Goal: Entertainment & Leisure: Consume media (video, audio)

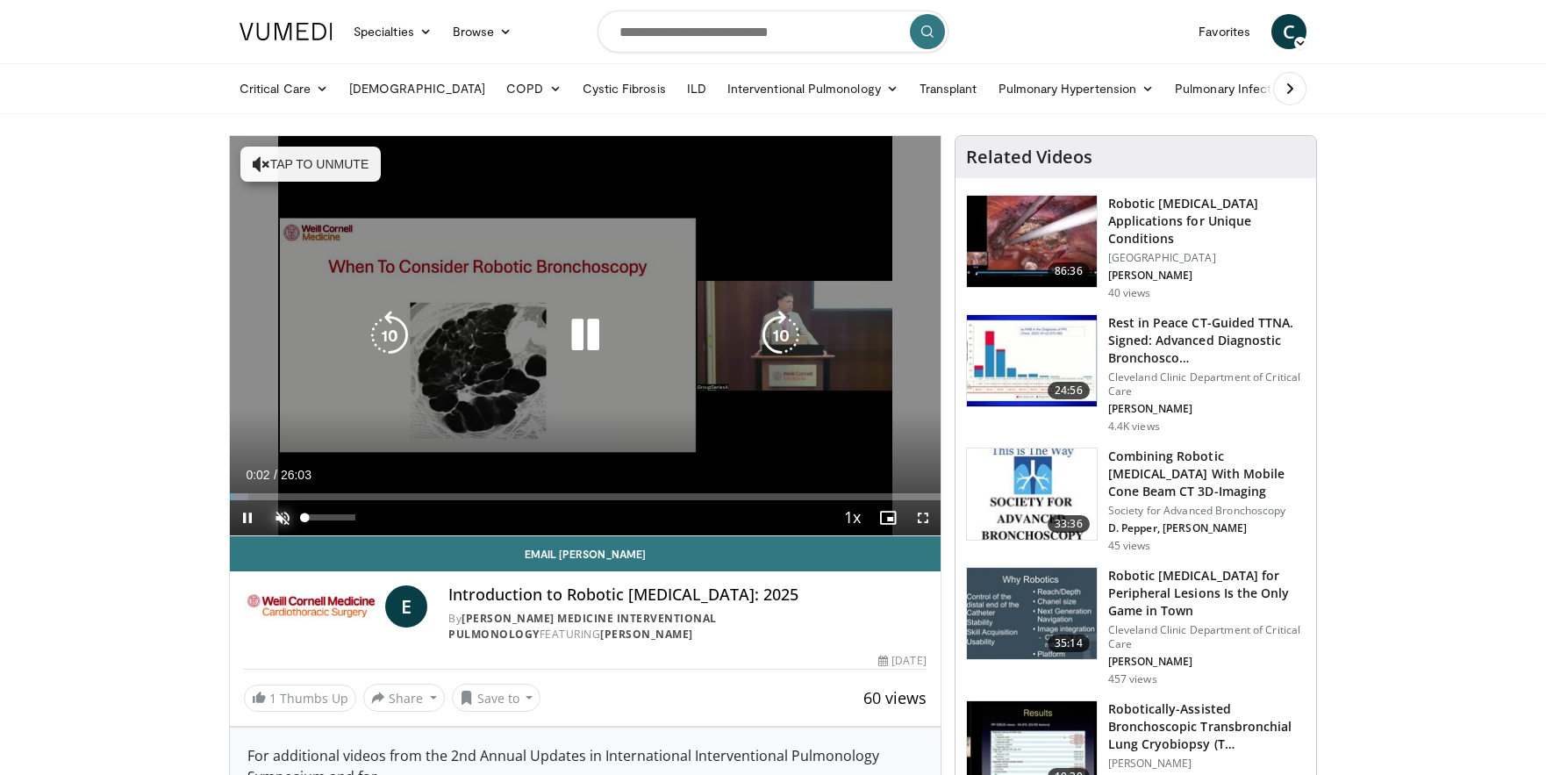
click at [283, 518] on span "Video Player" at bounding box center [282, 517] width 35 height 35
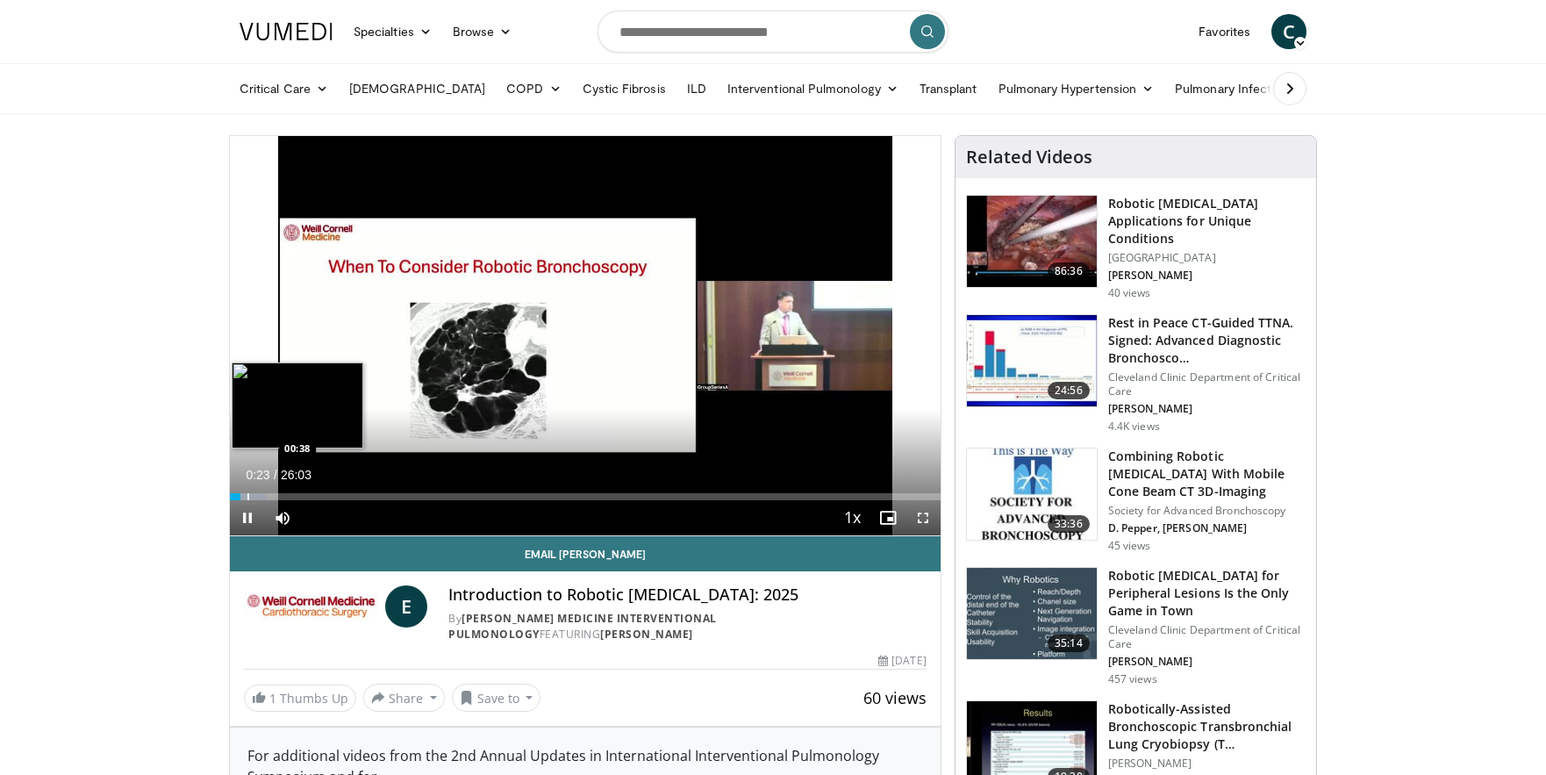
click at [247, 499] on video-js "**********" at bounding box center [585, 336] width 711 height 400
drag, startPoint x: 247, startPoint y: 499, endPoint x: 264, endPoint y: 499, distance: 16.7
click at [264, 499] on div "Loaded : 5.08% 01:17 01:03" at bounding box center [585, 496] width 711 height 7
drag, startPoint x: 263, startPoint y: 498, endPoint x: 281, endPoint y: 498, distance: 17.5
click at [282, 498] on div "Progress Bar" at bounding box center [283, 496] width 2 height 7
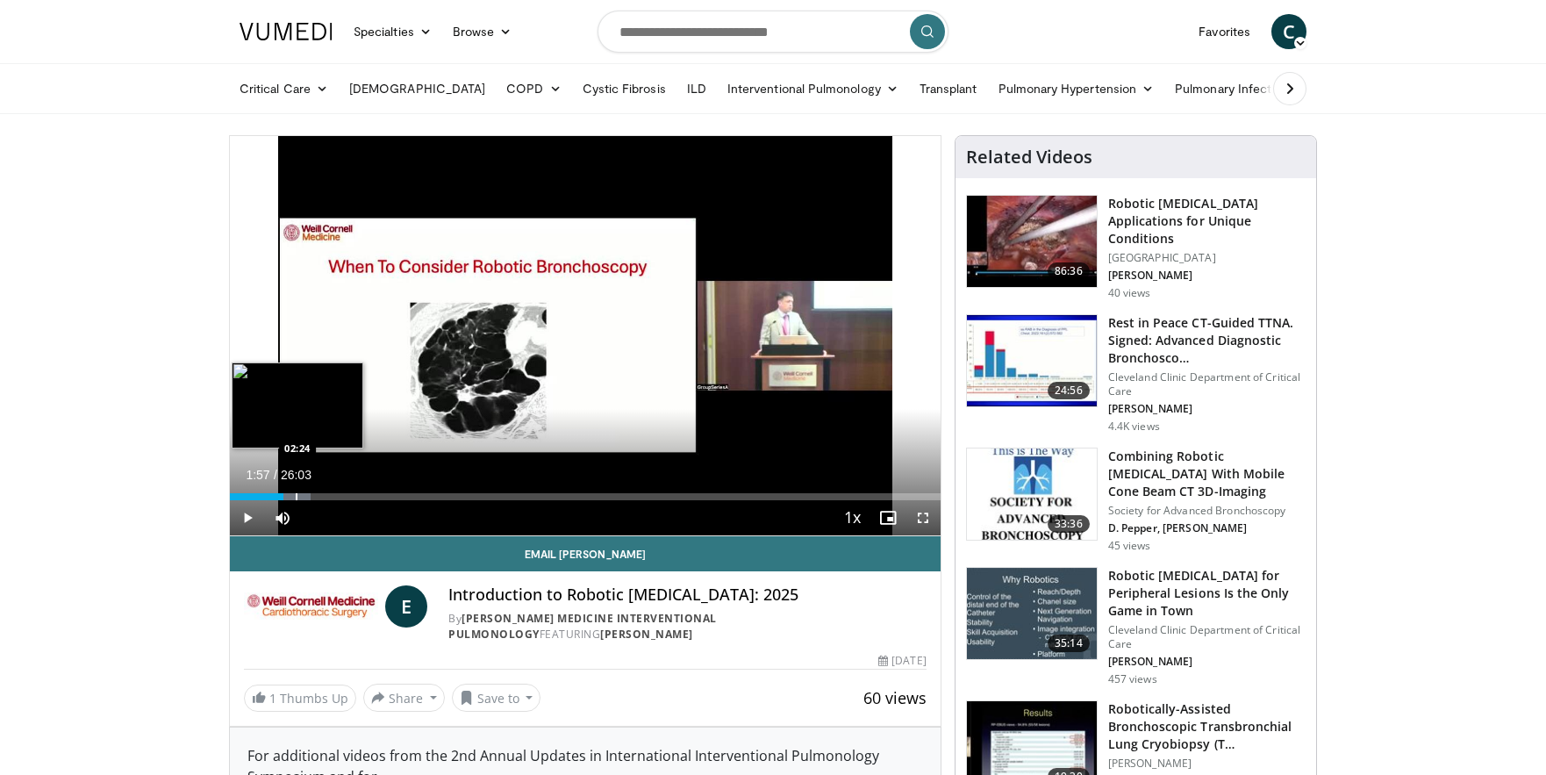
drag, startPoint x: 283, startPoint y: 498, endPoint x: 297, endPoint y: 498, distance: 14.0
click at [297, 498] on div "Progress Bar" at bounding box center [297, 496] width 2 height 7
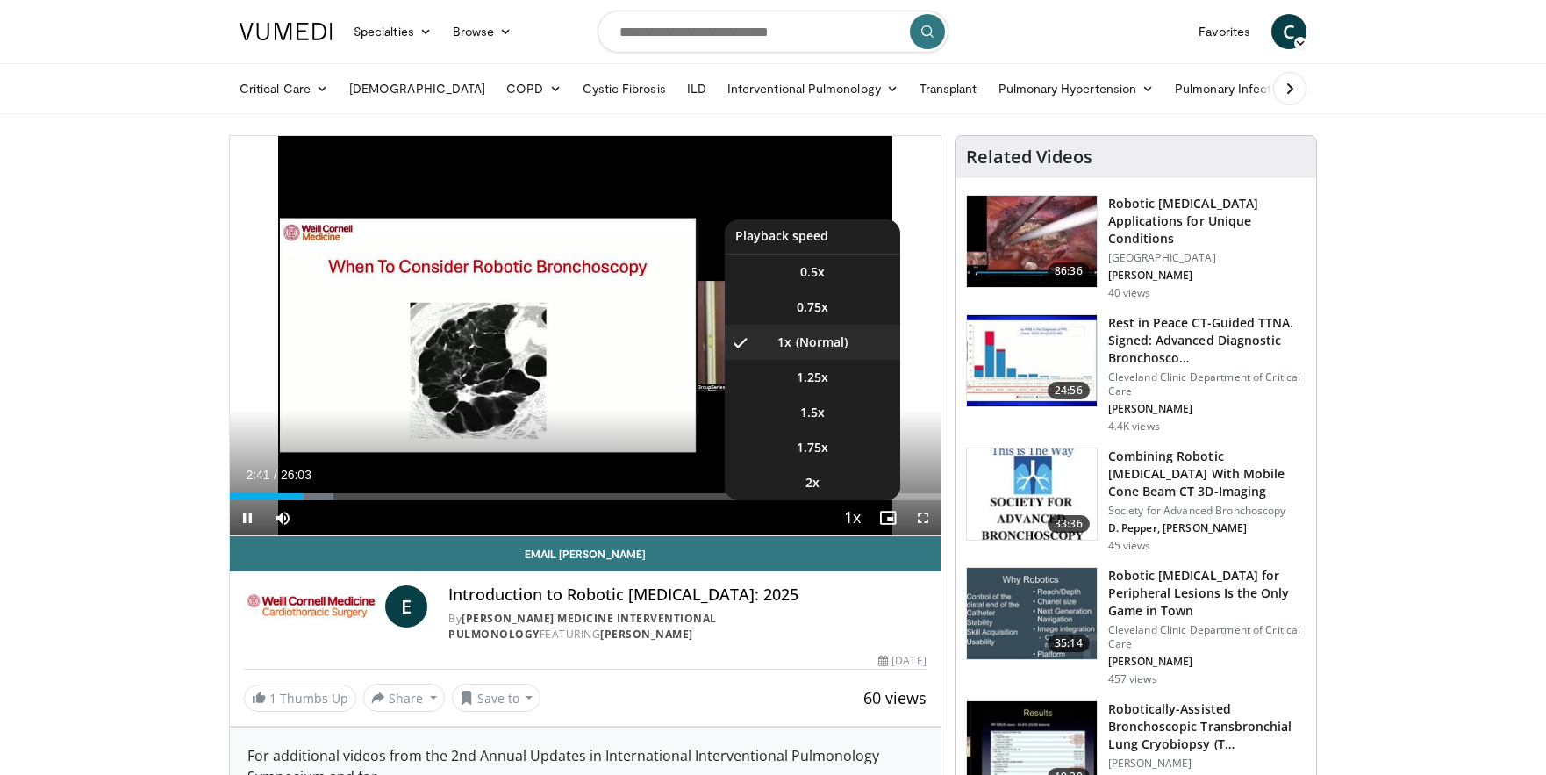
click at [857, 521] on span "Video Player" at bounding box center [853, 518] width 25 height 35
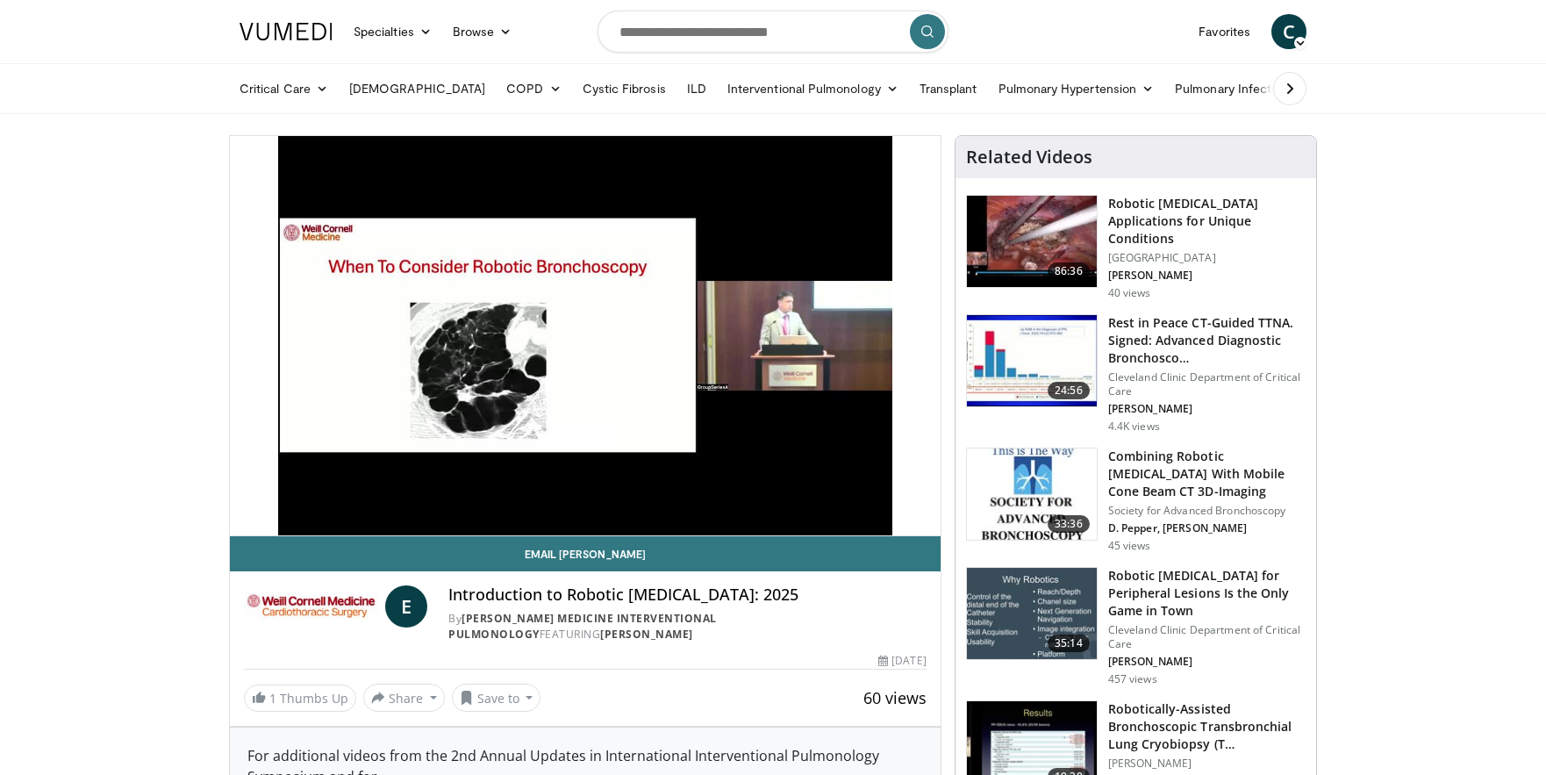
click at [857, 521] on div "10 seconds Tap to unmute" at bounding box center [585, 335] width 711 height 399
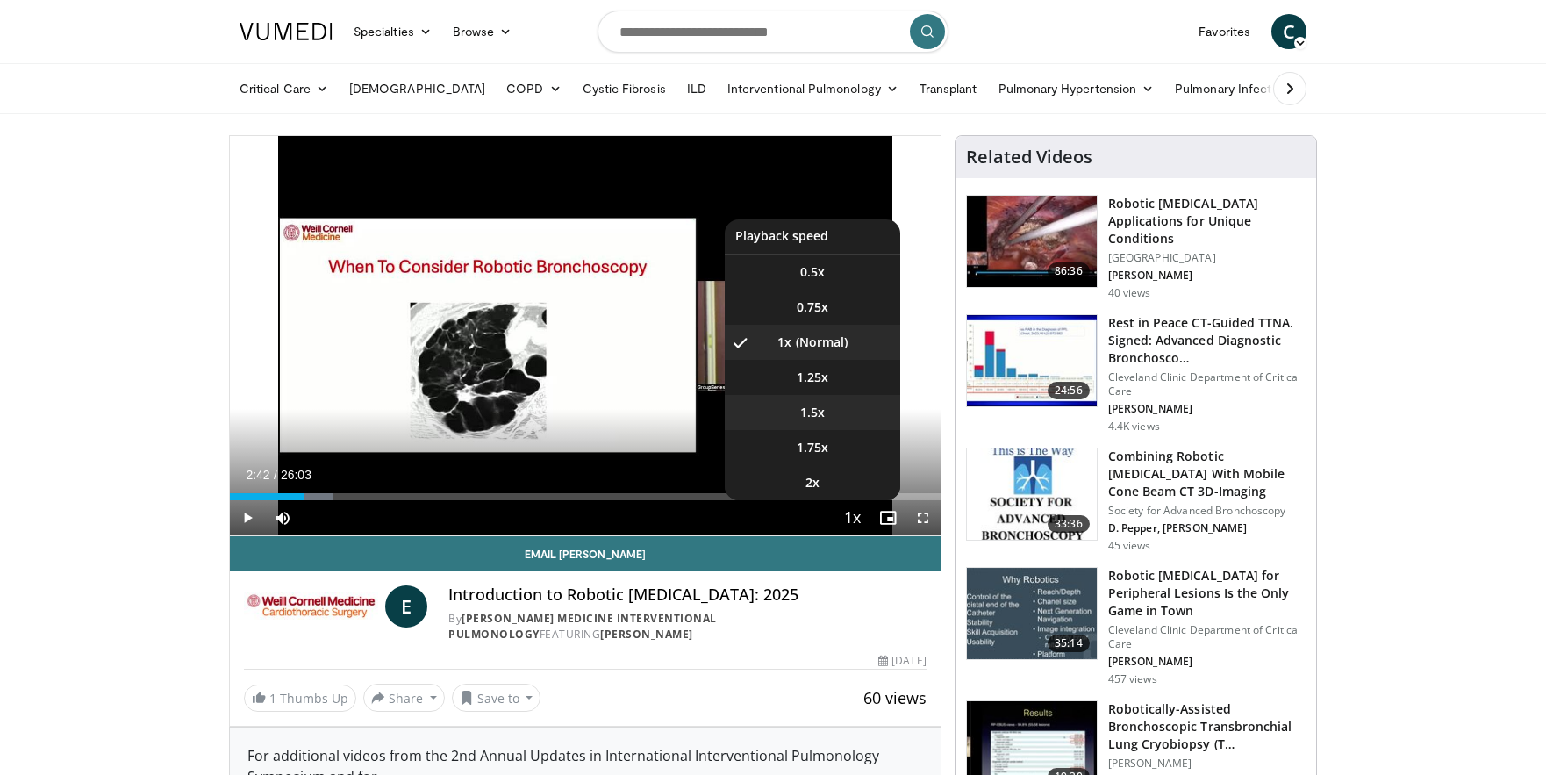
click at [812, 413] on span "1.5x" at bounding box center [812, 413] width 25 height 18
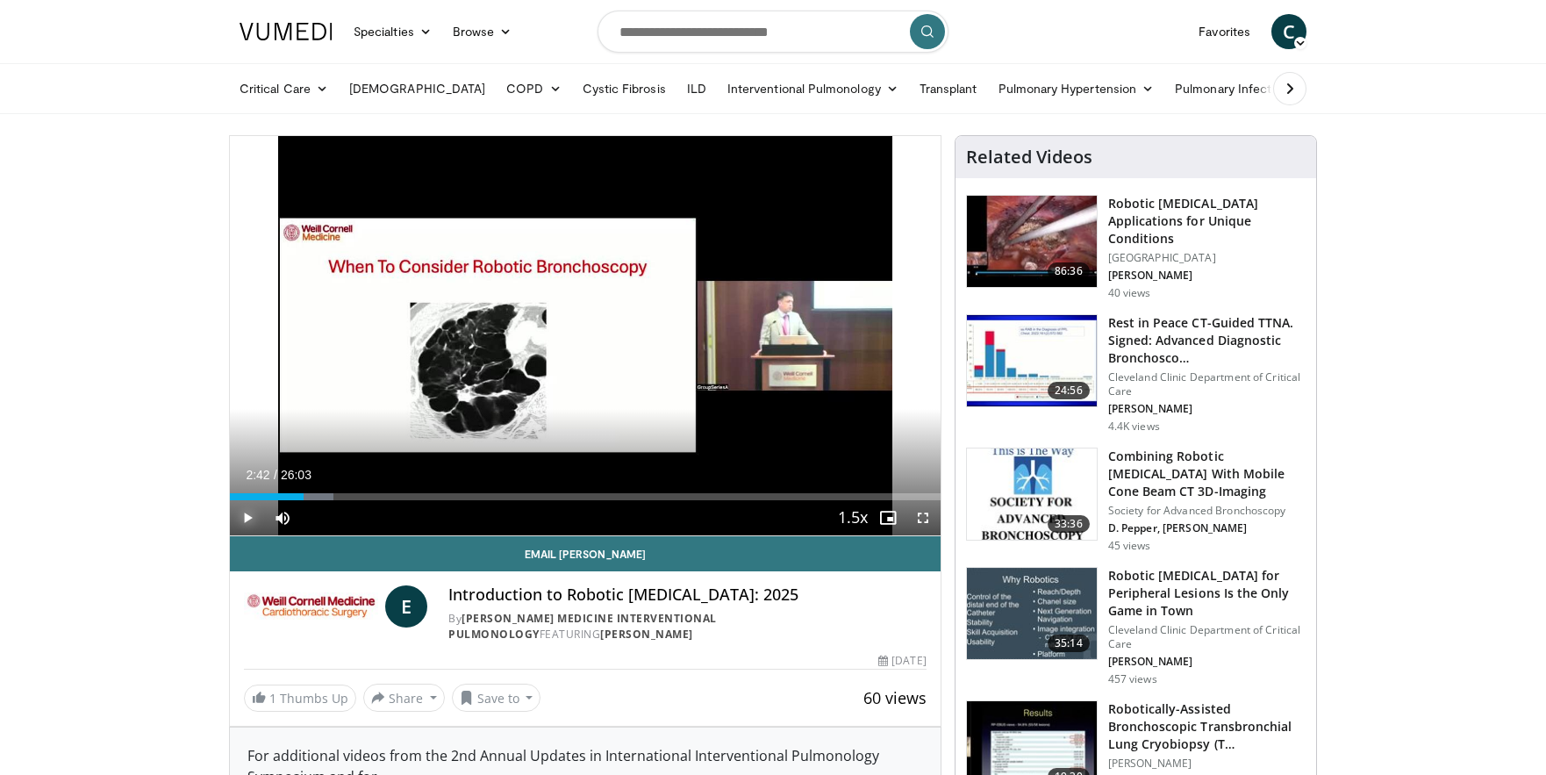
click at [245, 518] on span "Video Player" at bounding box center [247, 517] width 35 height 35
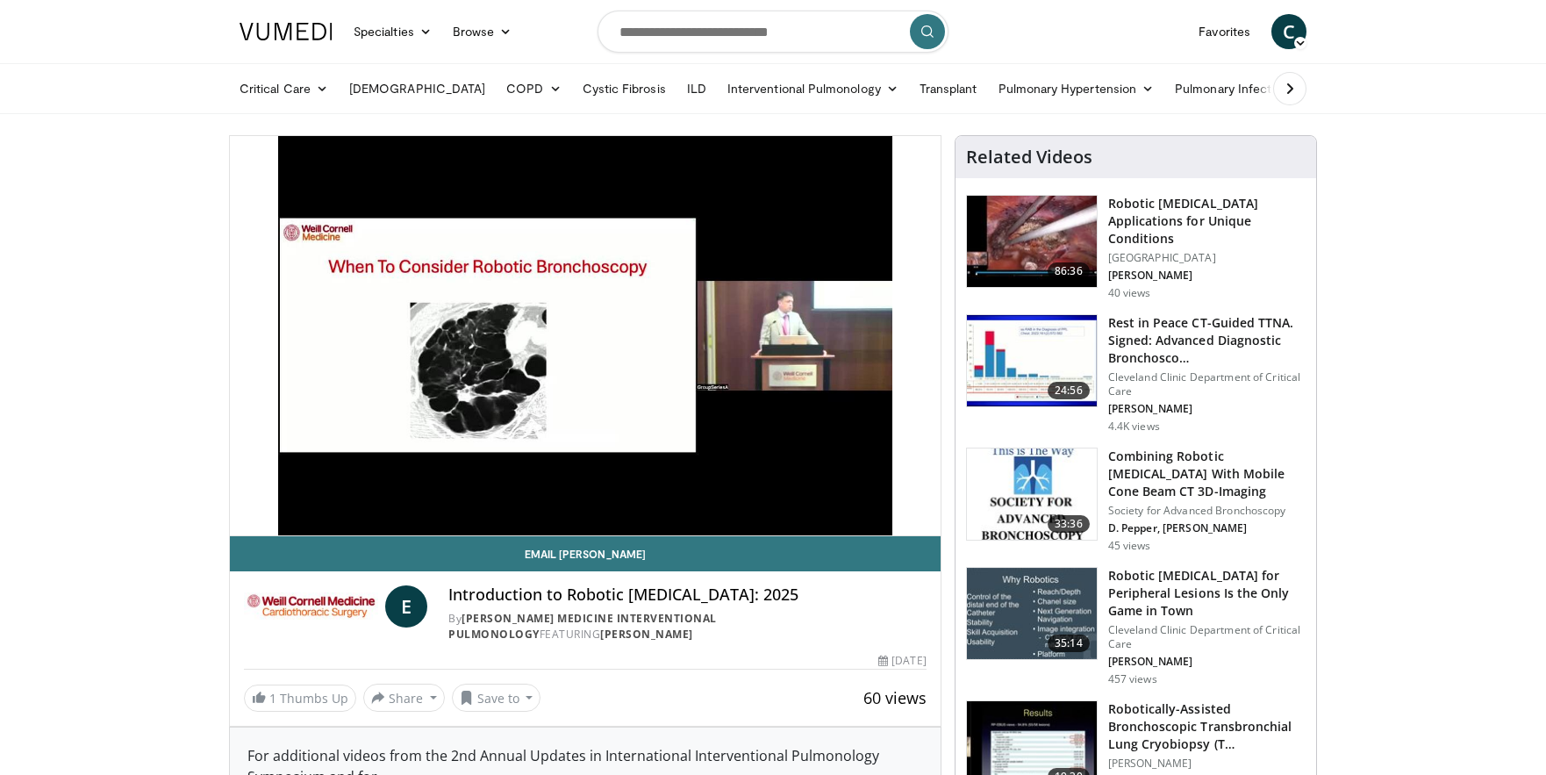
click at [791, 337] on video-js "**********" at bounding box center [585, 336] width 711 height 400
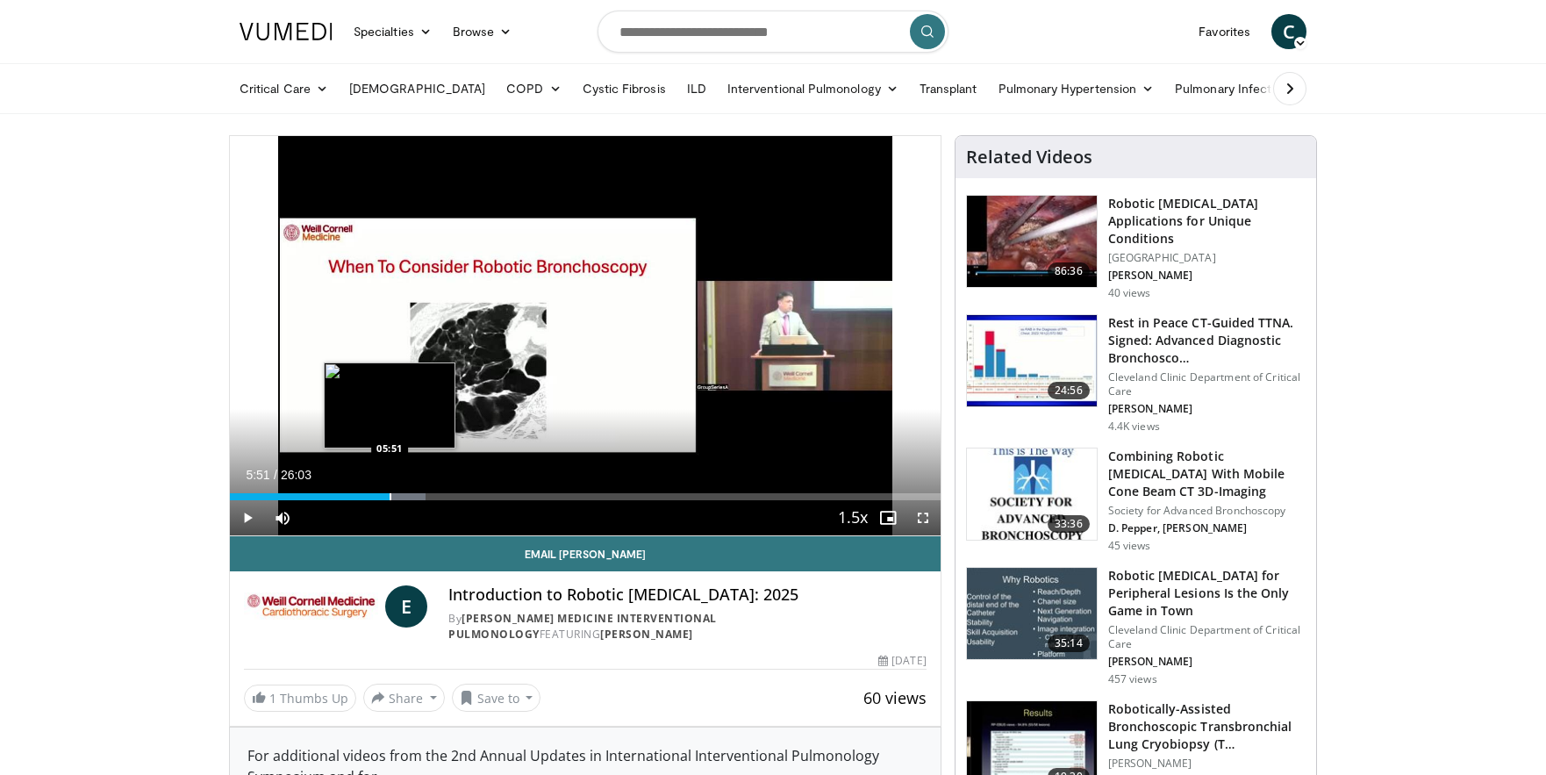
click at [390, 499] on div "Progress Bar" at bounding box center [391, 496] width 2 height 7
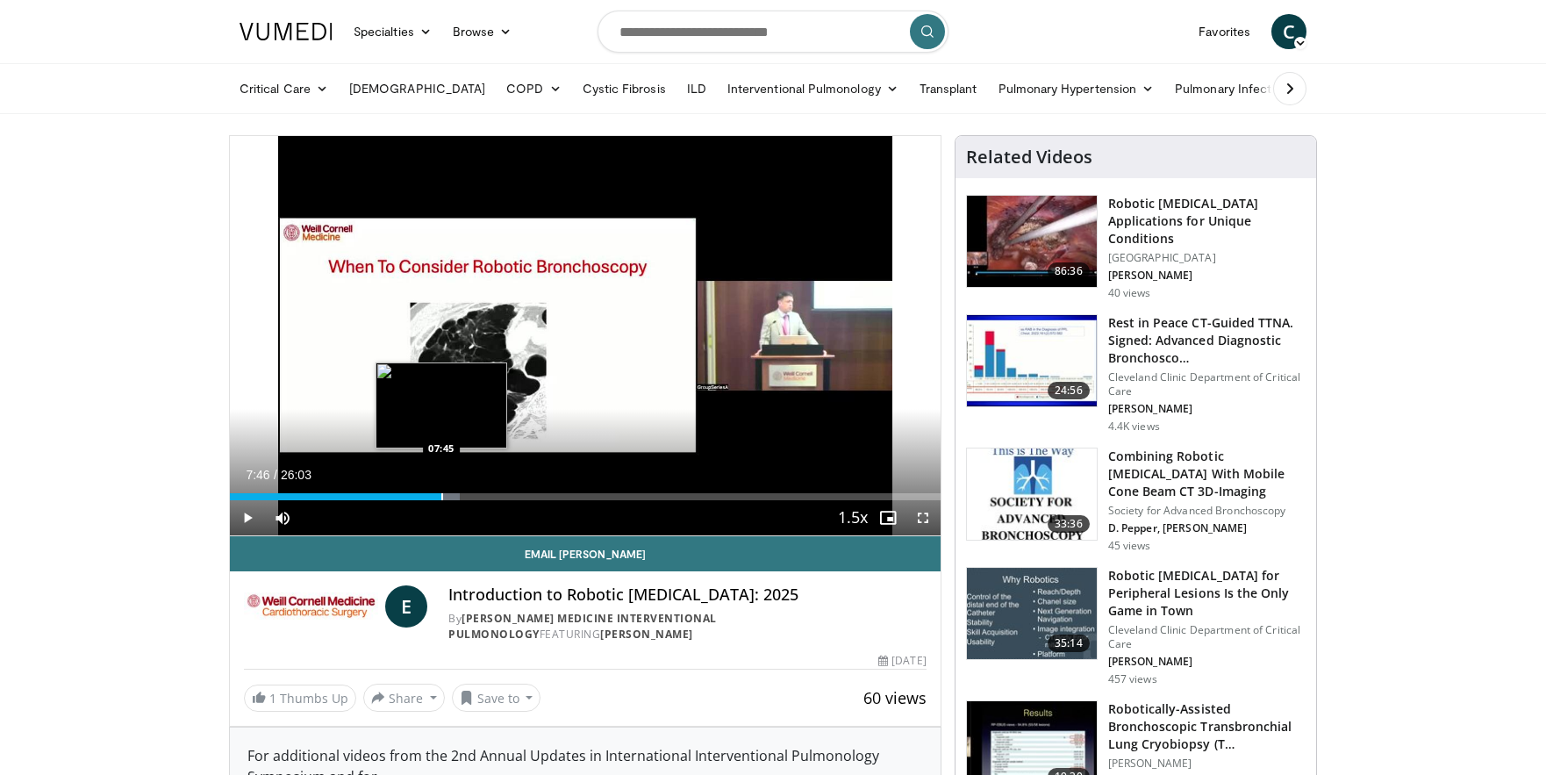
drag, startPoint x: 430, startPoint y: 495, endPoint x: 441, endPoint y: 495, distance: 11.4
click at [441, 495] on div "Progress Bar" at bounding box center [442, 496] width 2 height 7
drag, startPoint x: 443, startPoint y: 495, endPoint x: 455, endPoint y: 496, distance: 12.3
click at [455, 496] on video-js "**********" at bounding box center [585, 336] width 711 height 400
drag, startPoint x: 448, startPoint y: 496, endPoint x: 462, endPoint y: 497, distance: 14.9
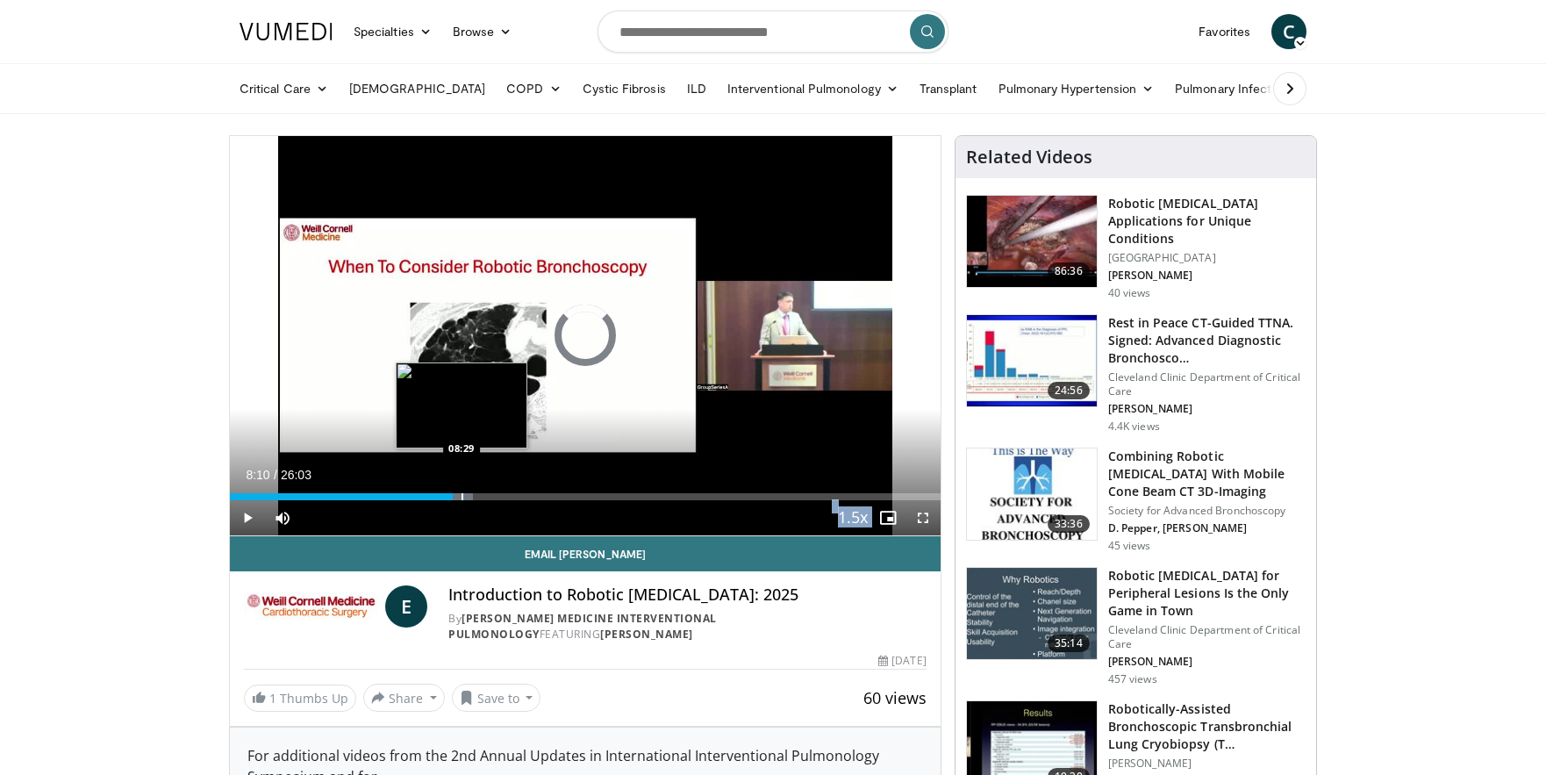
click at [462, 497] on div "Progress Bar" at bounding box center [463, 496] width 2 height 7
drag, startPoint x: 466, startPoint y: 498, endPoint x: 479, endPoint y: 498, distance: 13.2
click at [480, 498] on div "Progress Bar" at bounding box center [481, 496] width 2 height 7
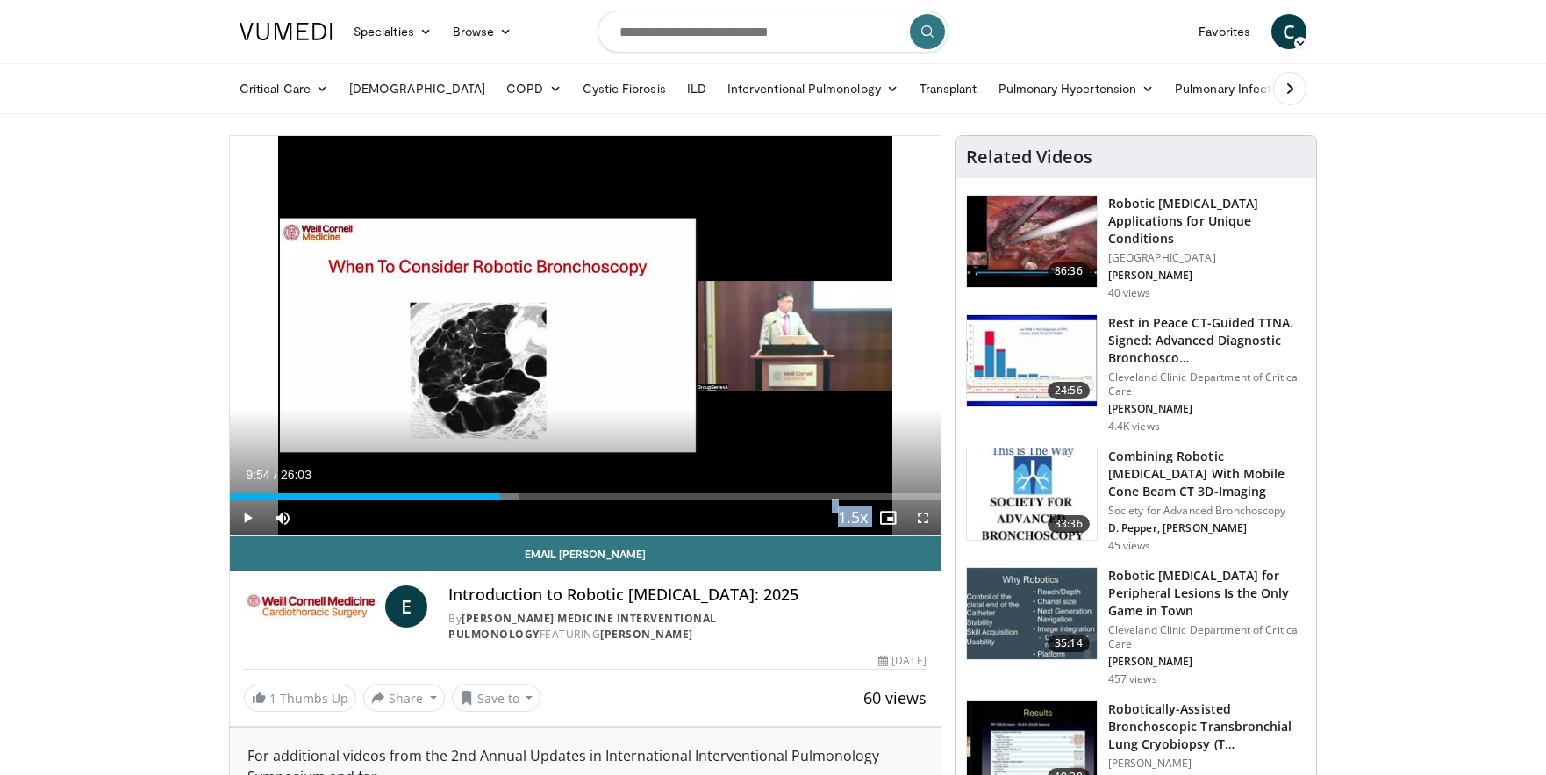
drag, startPoint x: 490, startPoint y: 498, endPoint x: 500, endPoint y: 500, distance: 10.7
click at [500, 500] on div "Current Time 9:54 / Duration 26:03 Play Skip Backward Skip Forward Mute 0% Load…" at bounding box center [585, 517] width 711 height 35
drag, startPoint x: 503, startPoint y: 498, endPoint x: 513, endPoint y: 499, distance: 10.6
click at [513, 499] on div "Progress Bar" at bounding box center [514, 496] width 2 height 7
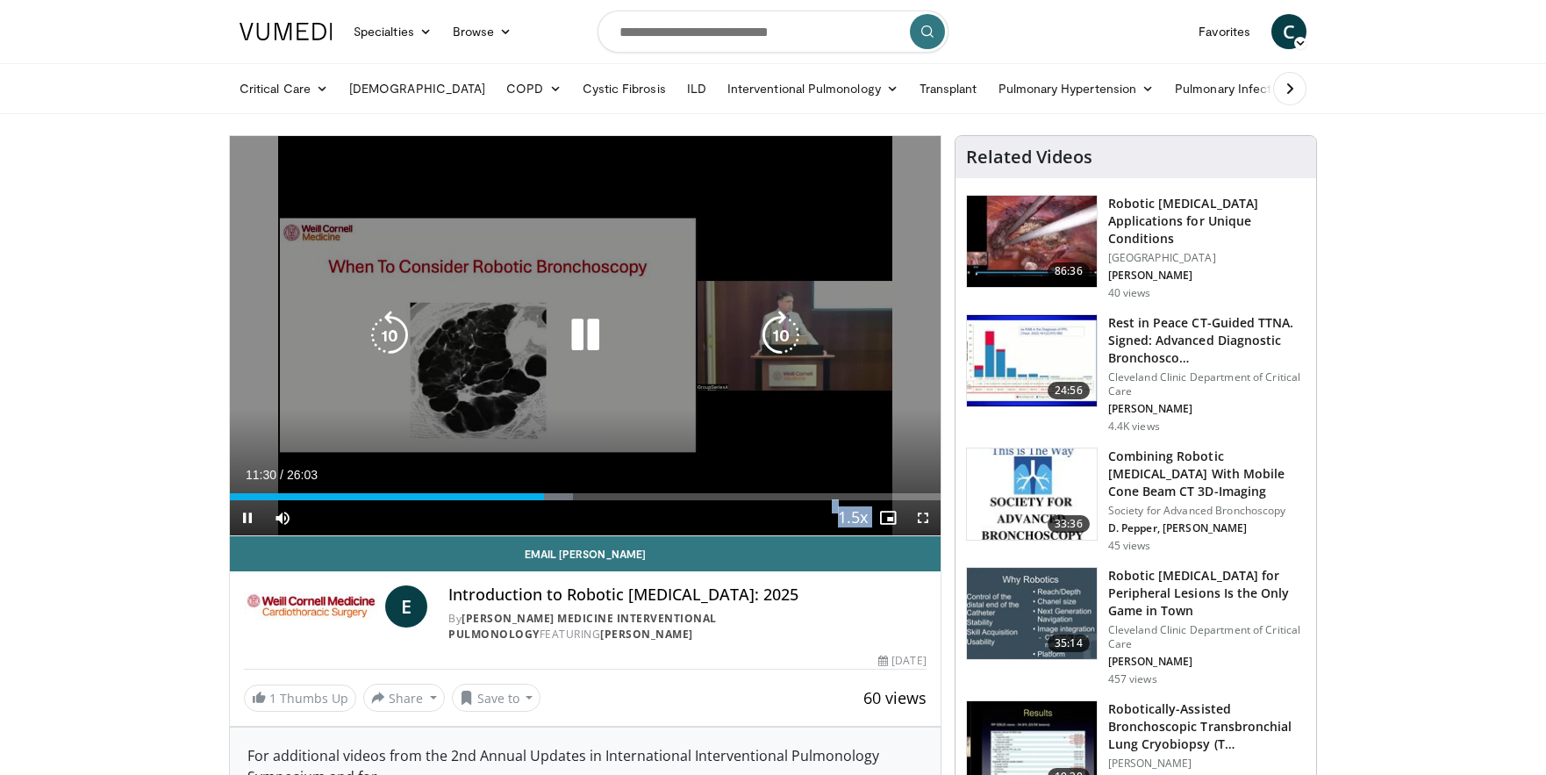
scroll to position [2, 0]
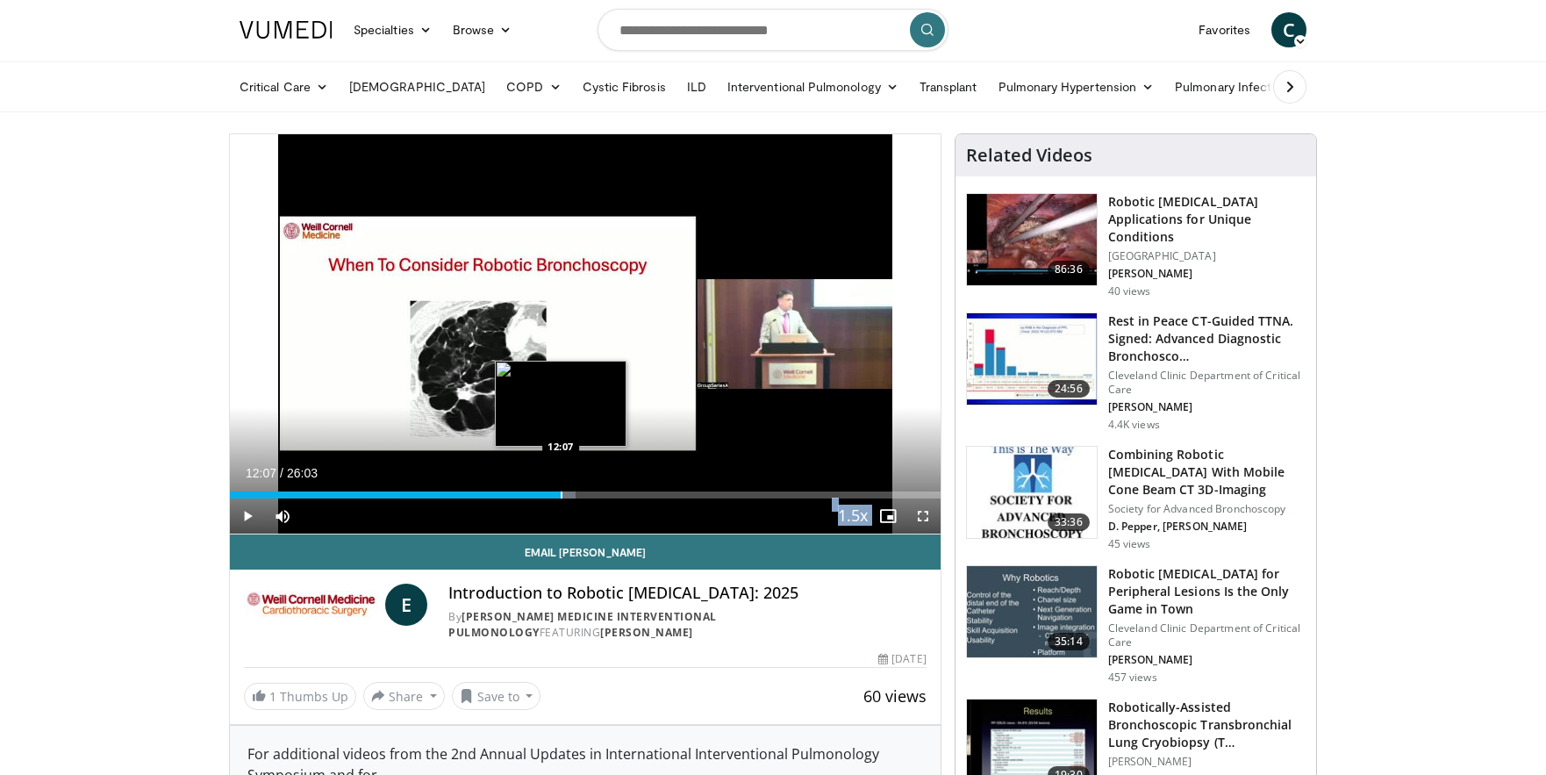
drag, startPoint x: 547, startPoint y: 497, endPoint x: 561, endPoint y: 498, distance: 14.1
click at [561, 498] on div "Progress Bar" at bounding box center [562, 494] width 2 height 7
click at [565, 498] on video-js "**********" at bounding box center [585, 334] width 711 height 400
drag, startPoint x: 566, startPoint y: 495, endPoint x: 595, endPoint y: 497, distance: 29.0
click at [595, 497] on div "Progress Bar" at bounding box center [595, 494] width 2 height 7
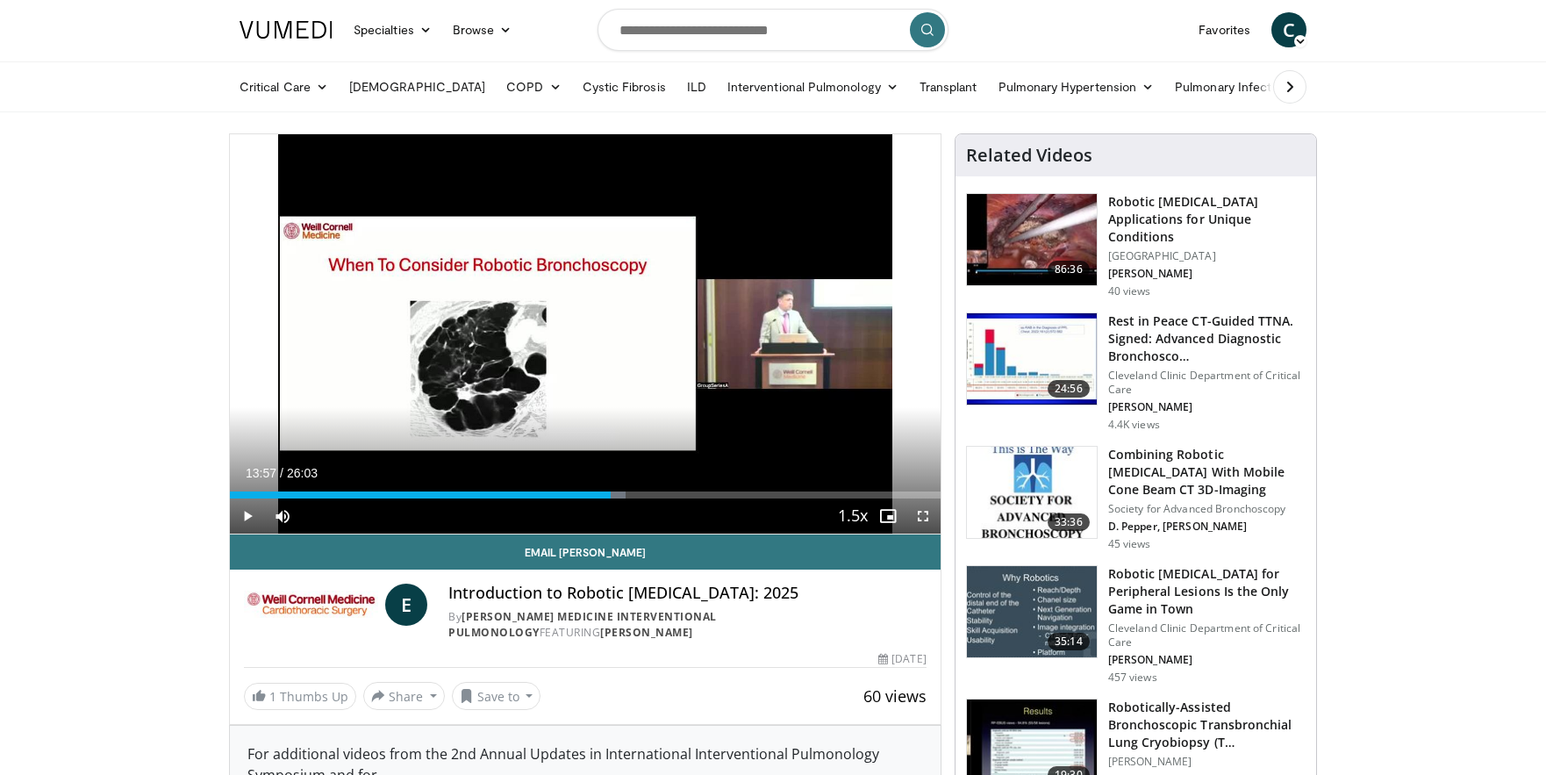
drag, startPoint x: 598, startPoint y: 498, endPoint x: 611, endPoint y: 498, distance: 12.3
click at [611, 498] on div "Current Time 13:57 / Duration 26:03 Play Skip Backward Skip Forward Mute 0% Loa…" at bounding box center [585, 515] width 711 height 35
click at [620, 498] on div "Current Time 14:03 / Duration 26:03 Pause Skip Backward Skip Forward Mute 0% Lo…" at bounding box center [585, 515] width 711 height 35
drag, startPoint x: 613, startPoint y: 498, endPoint x: 626, endPoint y: 498, distance: 12.3
click at [626, 498] on div "Current Time 14:07 / Duration 26:03 Pause Skip Backward Skip Forward Mute 0% Lo…" at bounding box center [585, 515] width 711 height 35
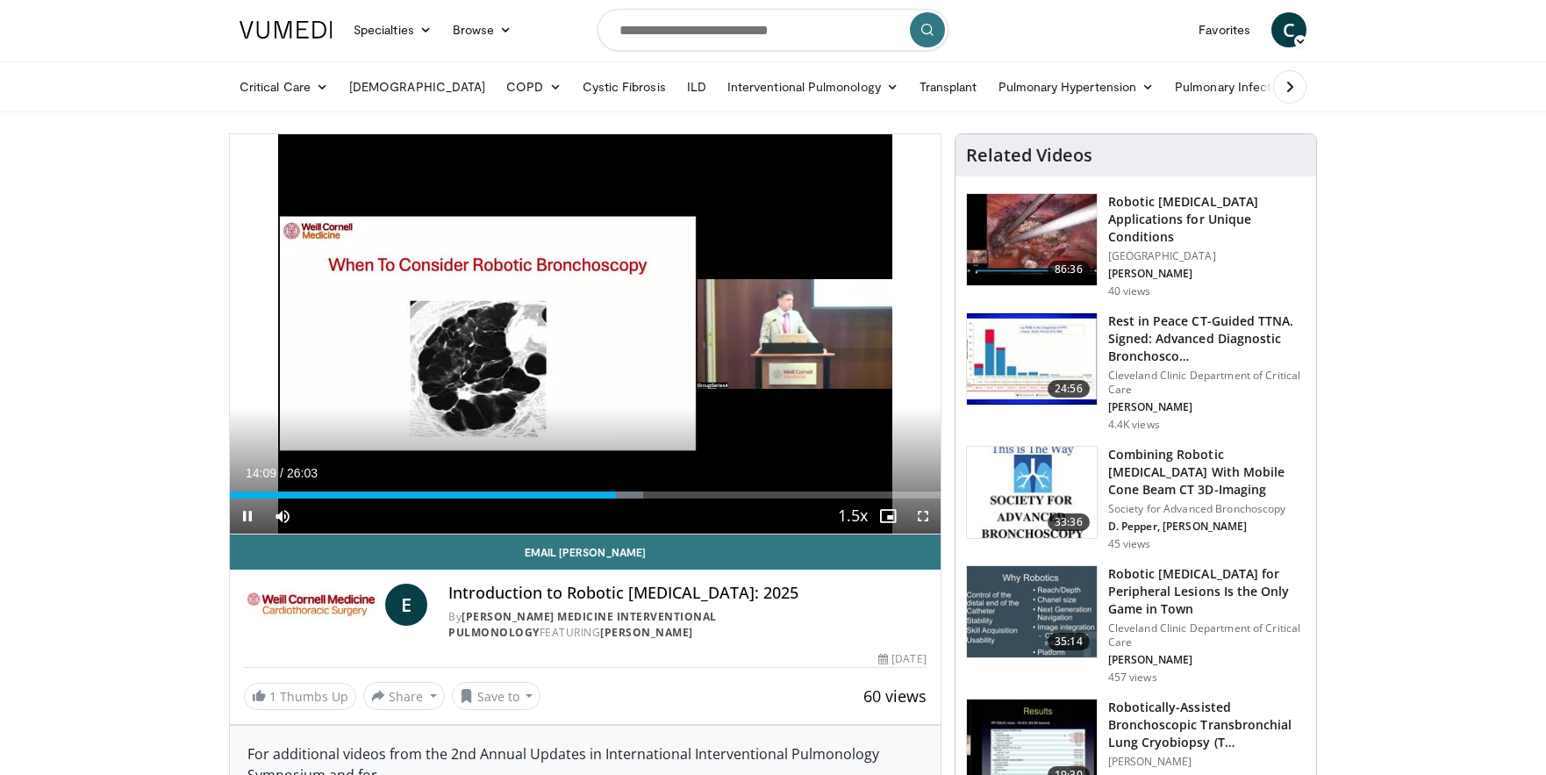
drag, startPoint x: 616, startPoint y: 502, endPoint x: 626, endPoint y: 502, distance: 9.7
click at [626, 502] on div "Current Time 14:09 / Duration 26:03 Pause Skip Backward Skip Forward Mute 0% Lo…" at bounding box center [585, 515] width 711 height 35
drag, startPoint x: 616, startPoint y: 497, endPoint x: 633, endPoint y: 498, distance: 16.7
click at [633, 498] on div "Current Time 14:47 / Duration 26:03 Play Skip Backward Skip Forward Mute 0% Loa…" at bounding box center [585, 515] width 711 height 35
drag, startPoint x: 635, startPoint y: 496, endPoint x: 655, endPoint y: 498, distance: 19.4
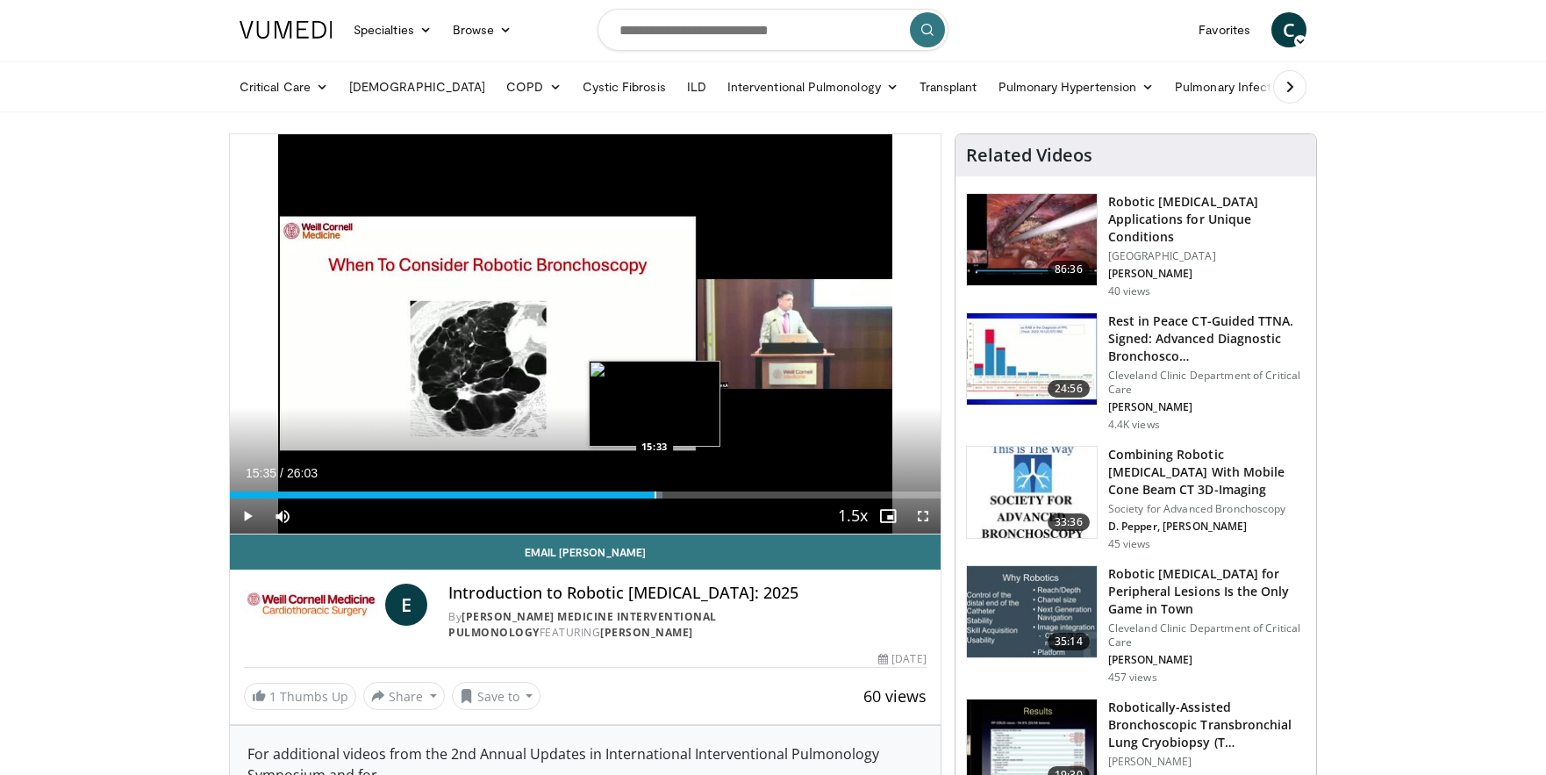
click at [655, 498] on div "Progress Bar" at bounding box center [656, 494] width 2 height 7
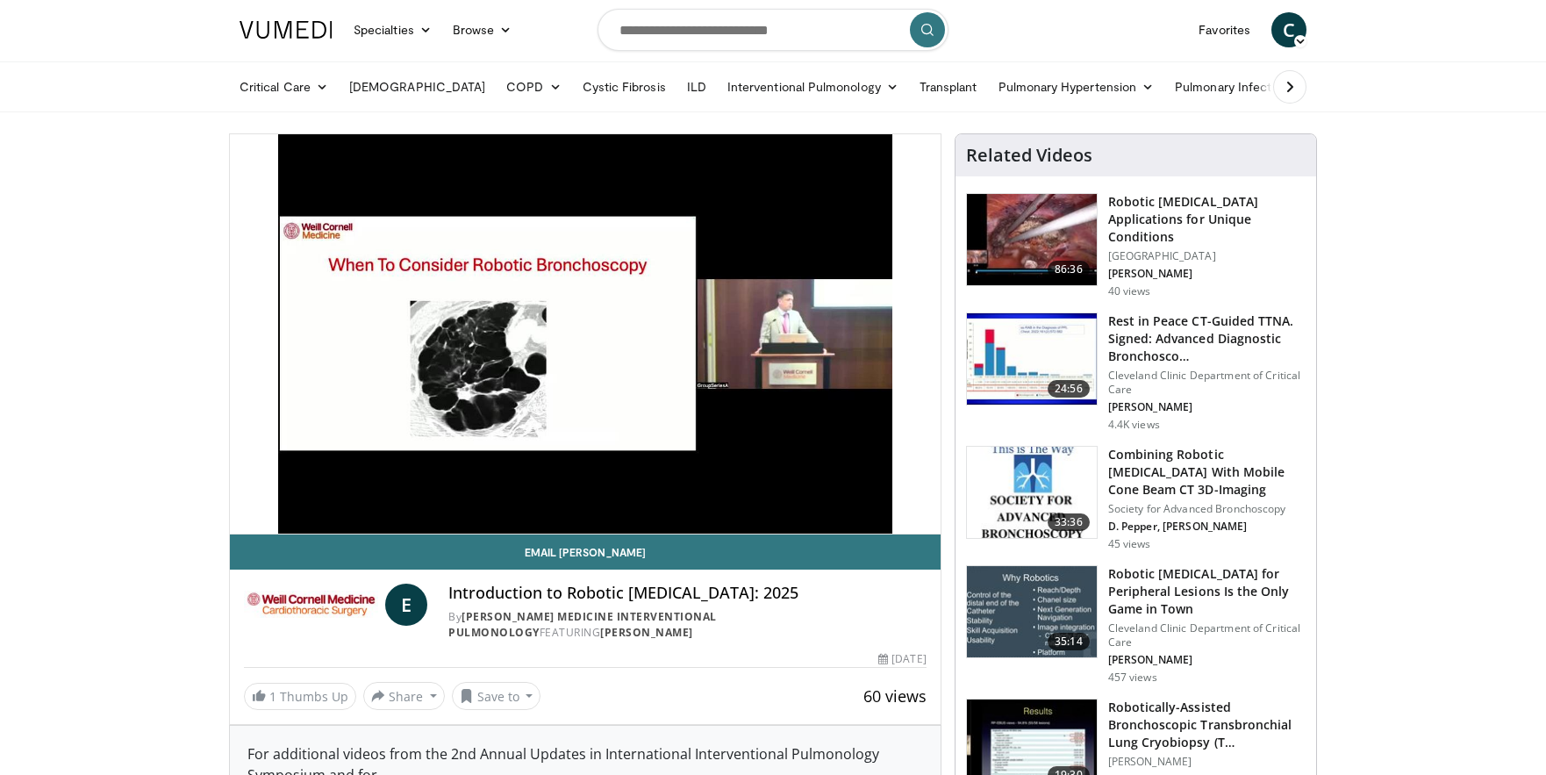
click at [655, 496] on div "10 seconds Tap to unmute" at bounding box center [585, 333] width 711 height 399
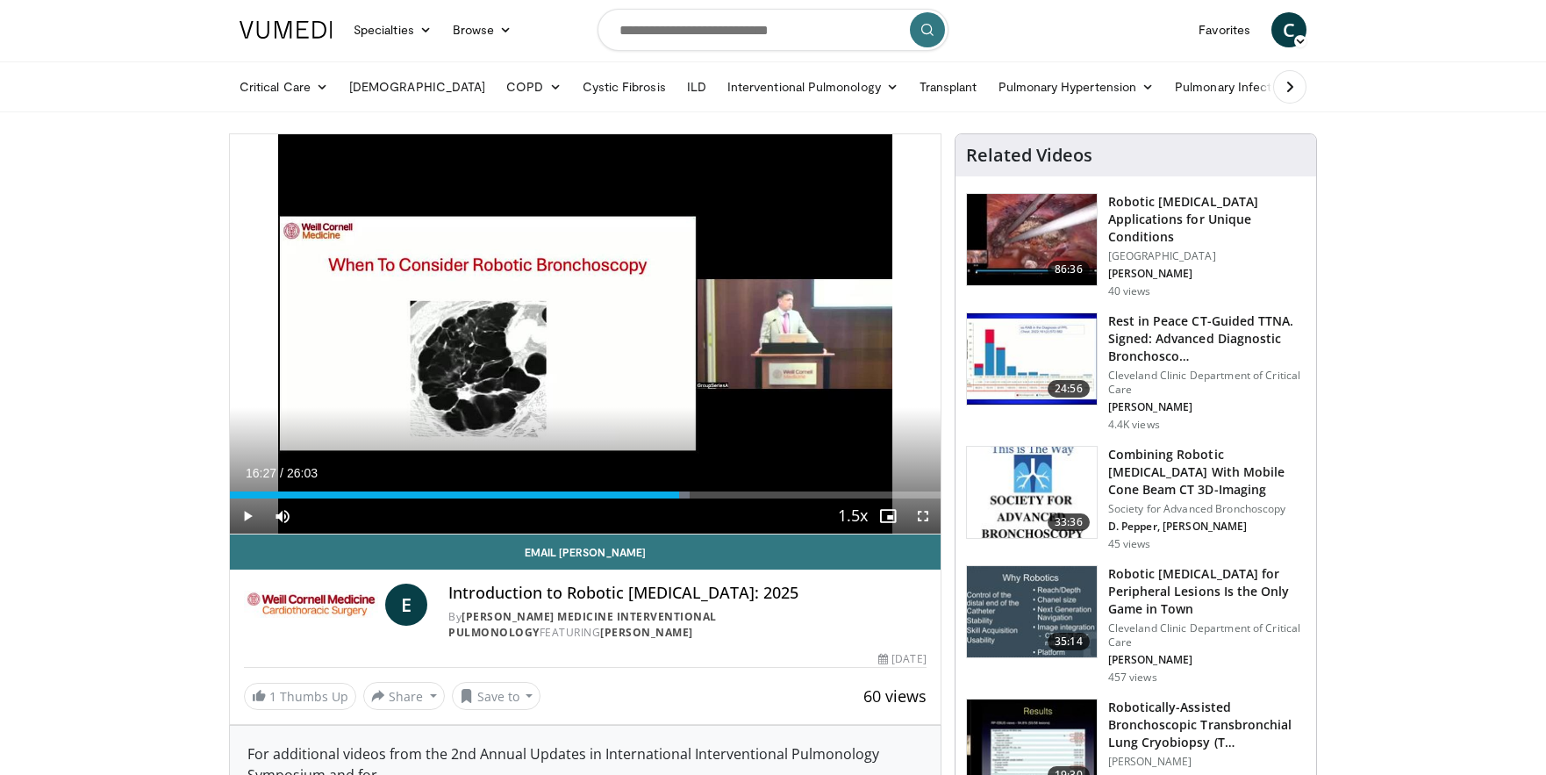
drag, startPoint x: 657, startPoint y: 498, endPoint x: 678, endPoint y: 498, distance: 21.1
click at [678, 498] on div "Current Time 16:27 / Duration 26:03 Play Skip Backward Skip Forward Mute 0% Loa…" at bounding box center [585, 515] width 711 height 35
drag, startPoint x: 682, startPoint y: 496, endPoint x: 707, endPoint y: 497, distance: 25.5
click at [707, 497] on div "Progress Bar" at bounding box center [707, 494] width 2 height 7
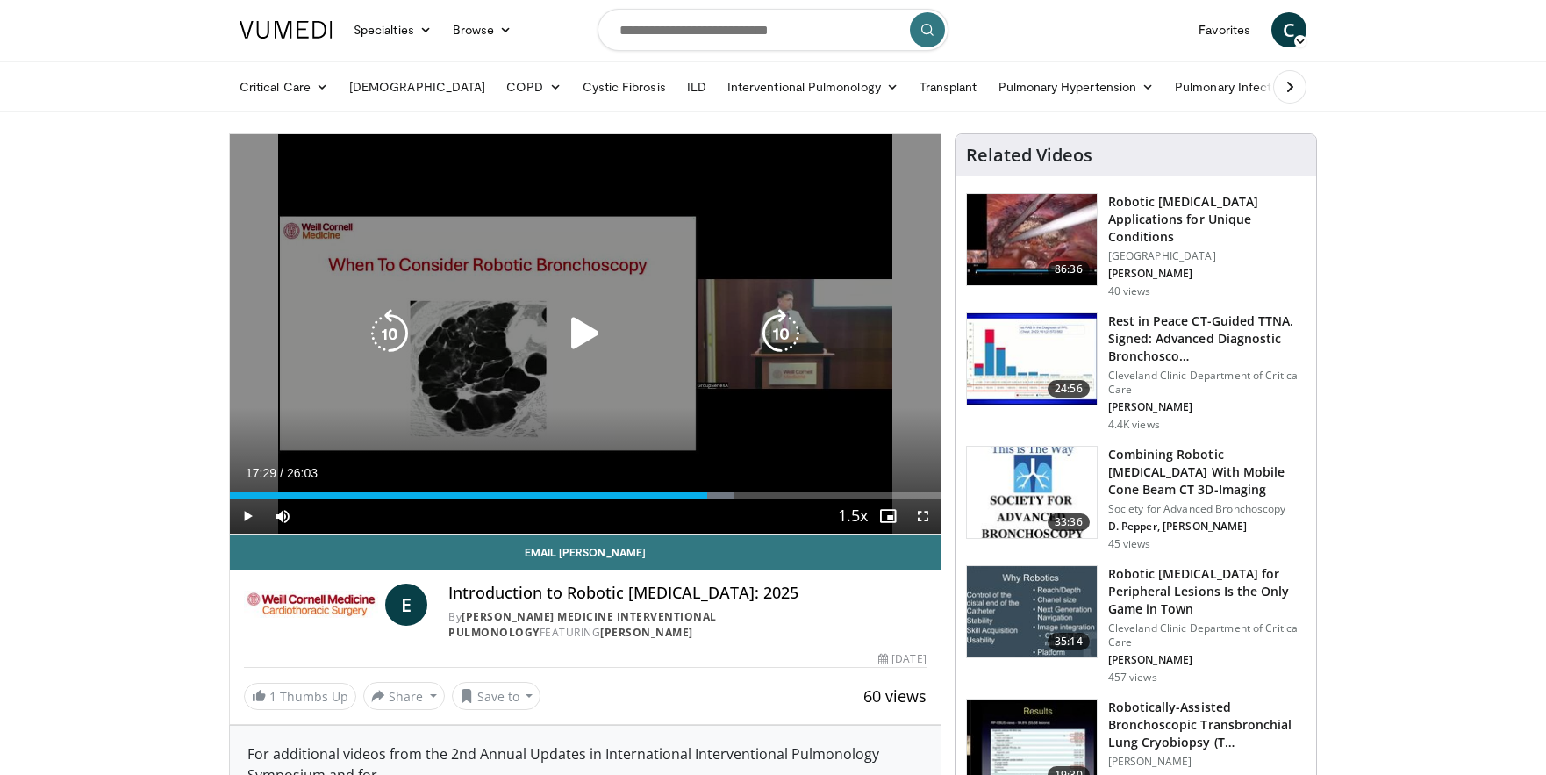
click at [578, 339] on icon "Video Player" at bounding box center [585, 333] width 49 height 49
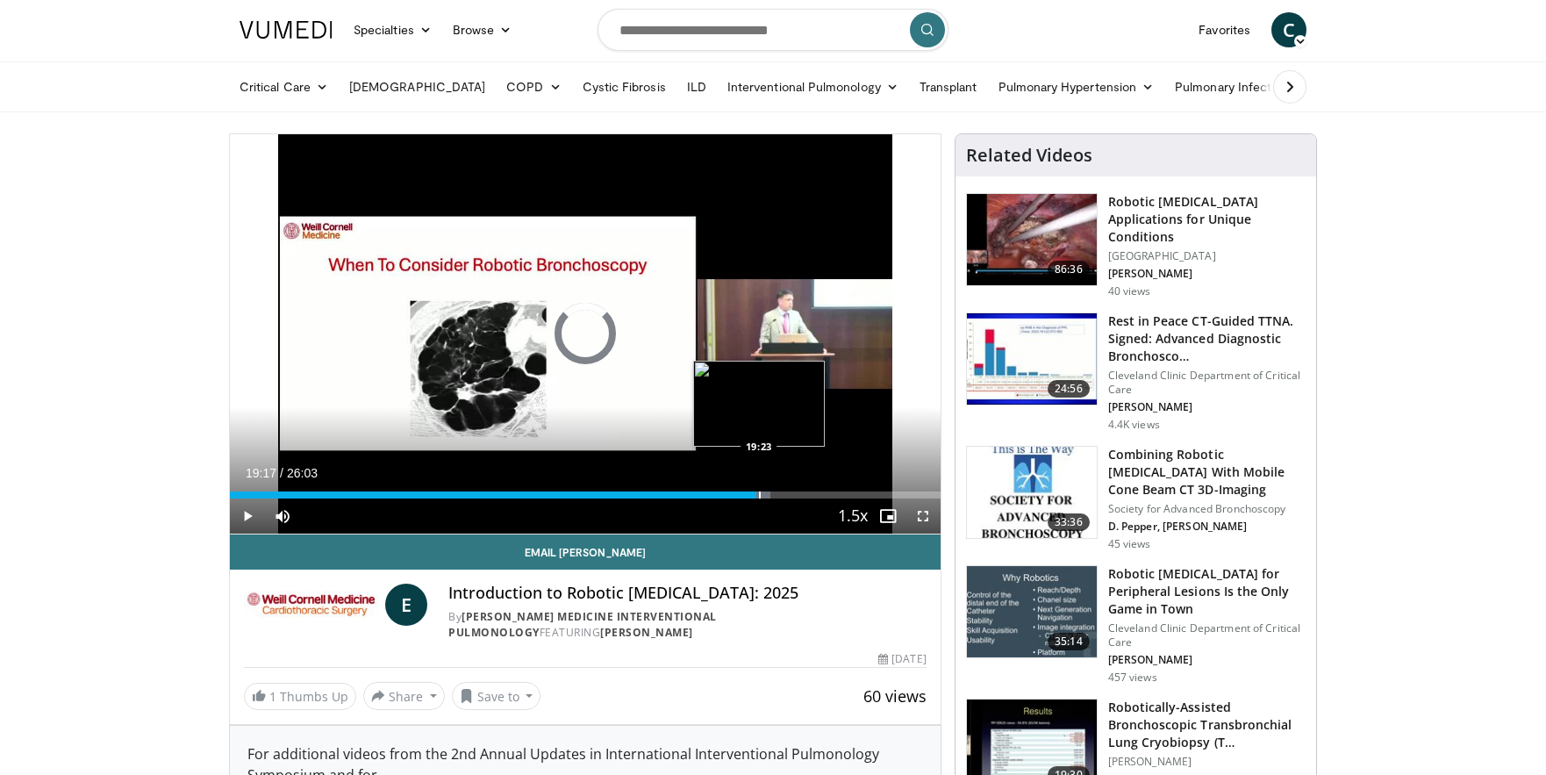
drag, startPoint x: 744, startPoint y: 498, endPoint x: 759, endPoint y: 498, distance: 14.9
click at [759, 498] on div "Progress Bar" at bounding box center [760, 494] width 2 height 7
drag, startPoint x: 760, startPoint y: 498, endPoint x: 778, endPoint y: 498, distance: 18.4
click at [778, 498] on div "Progress Bar" at bounding box center [779, 494] width 2 height 7
drag, startPoint x: 778, startPoint y: 498, endPoint x: 801, endPoint y: 498, distance: 22.8
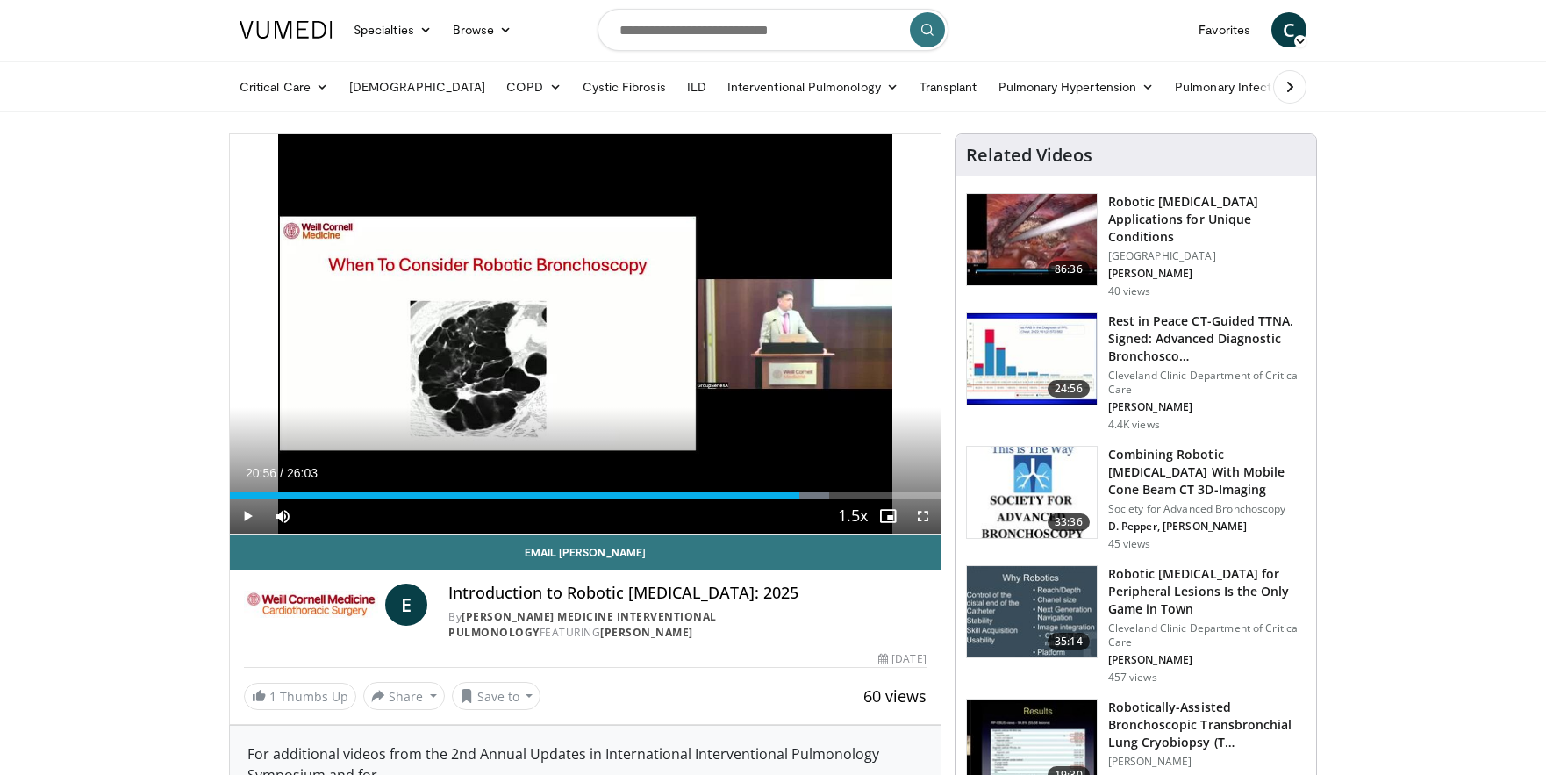
click at [801, 498] on div "Current Time 20:56 / Duration 26:03 Play Skip Backward Skip Forward Mute 0% Loa…" at bounding box center [585, 515] width 711 height 35
drag, startPoint x: 800, startPoint y: 497, endPoint x: 824, endPoint y: 496, distance: 23.7
click at [824, 496] on div "Progress Bar" at bounding box center [825, 494] width 2 height 7
